Goal: Find specific page/section: Find specific page/section

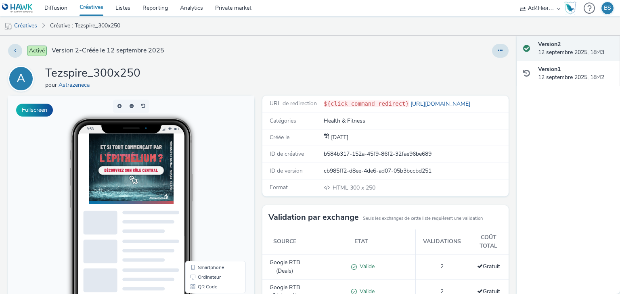
click at [35, 27] on link "Créatives" at bounding box center [20, 25] width 41 height 19
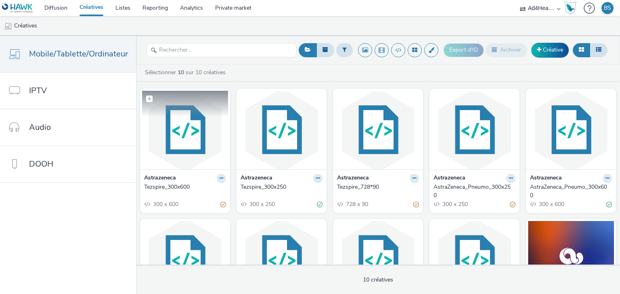
click at [186, 128] on img at bounding box center [185, 130] width 86 height 79
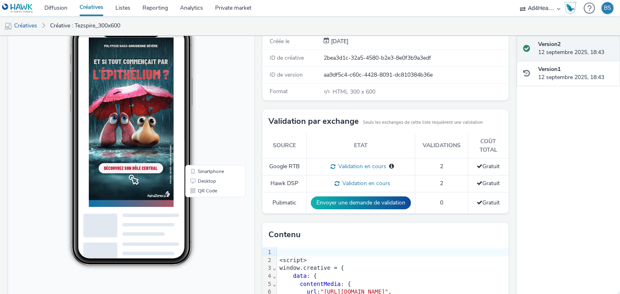
scroll to position [97, 0]
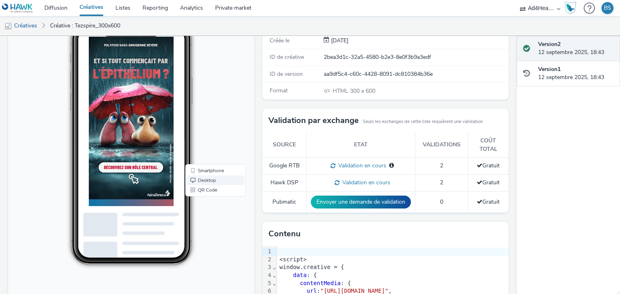
click at [206, 184] on link "Desktop" at bounding box center [215, 181] width 57 height 10
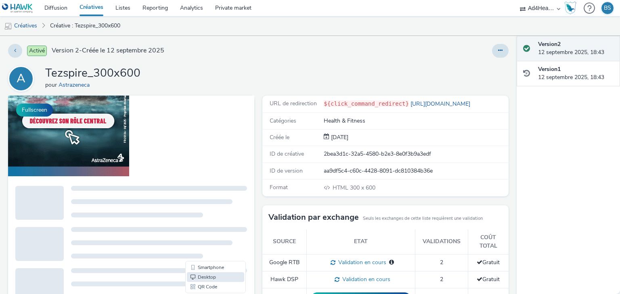
scroll to position [0, 0]
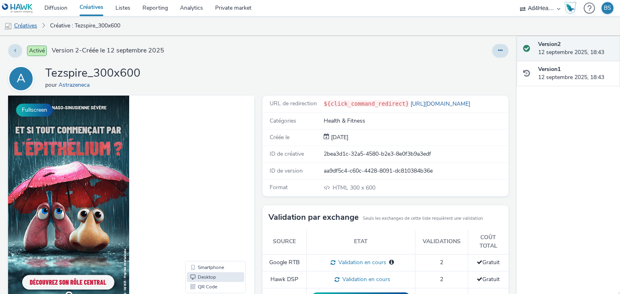
click at [26, 24] on link "Créatives" at bounding box center [20, 25] width 41 height 19
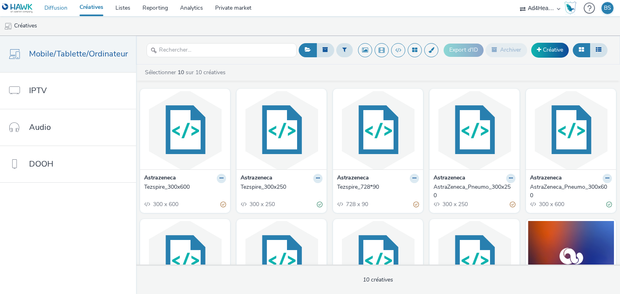
click at [65, 8] on link "Diffusion" at bounding box center [55, 8] width 35 height 16
